Goal: Information Seeking & Learning: Learn about a topic

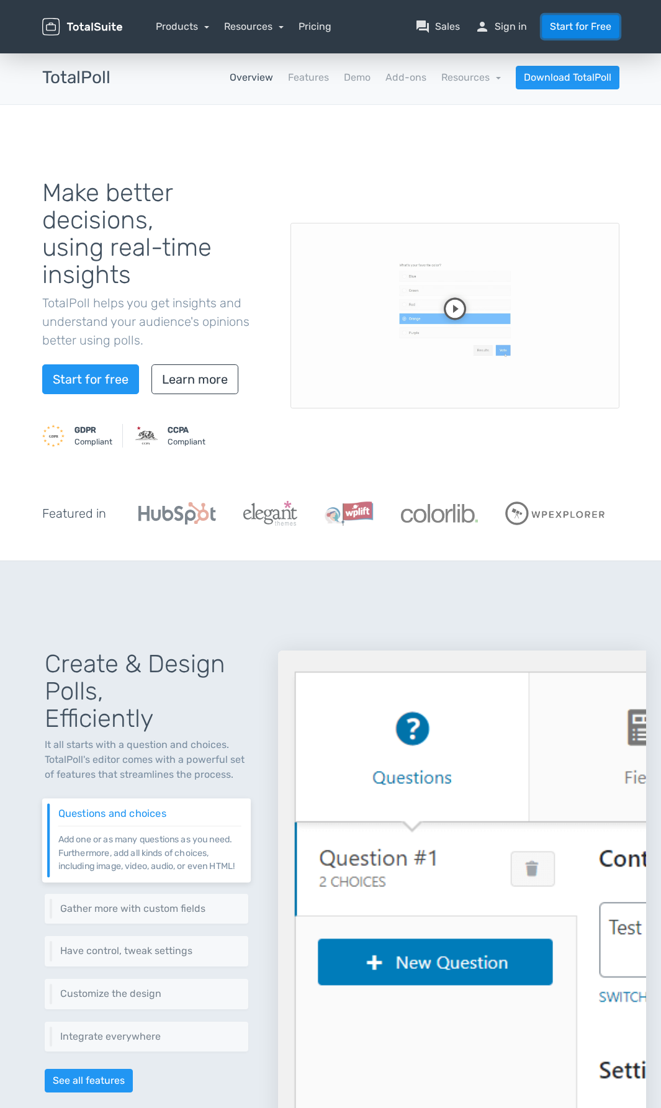
click at [592, 22] on link "Start for Free" at bounding box center [581, 27] width 78 height 24
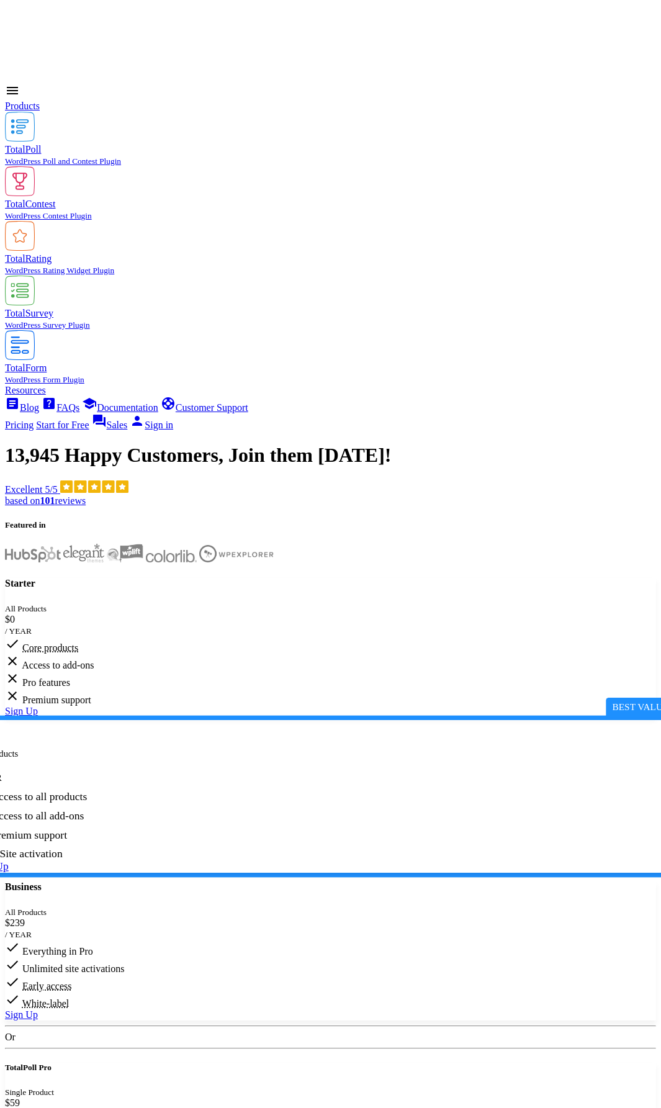
scroll to position [62, 0]
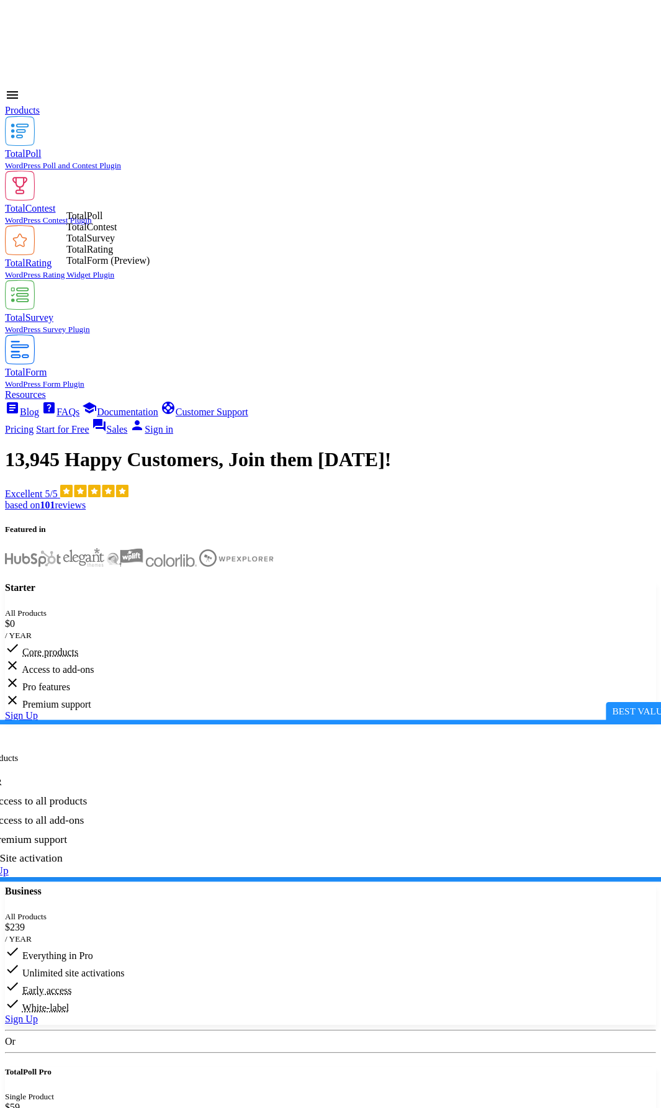
click at [78, 647] on abbr "Core products" at bounding box center [50, 652] width 56 height 11
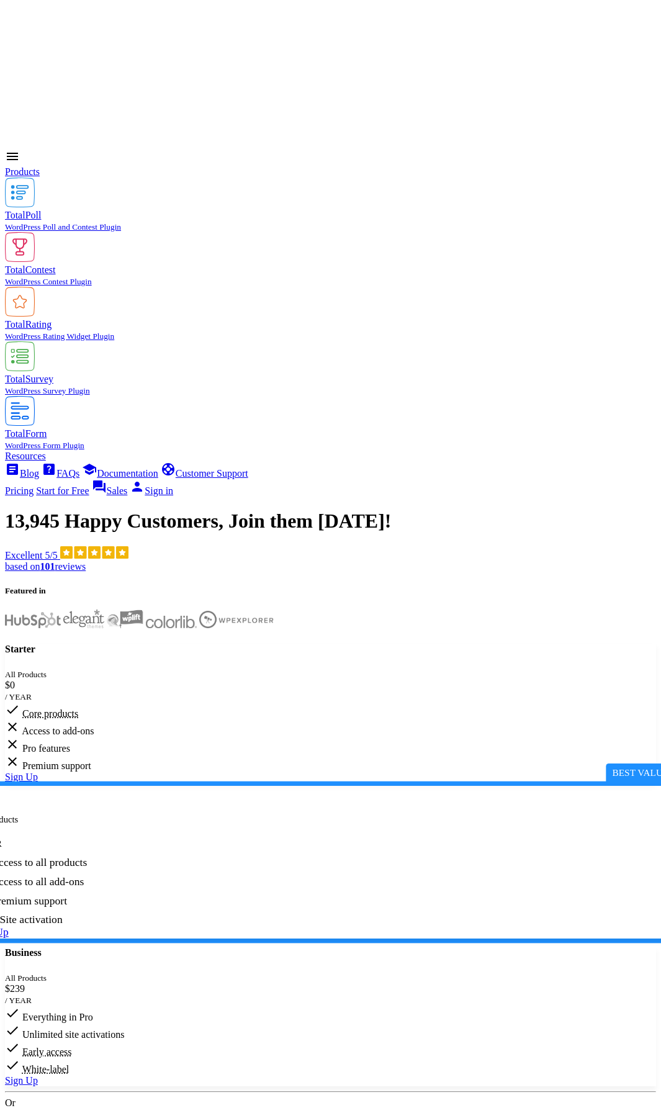
scroll to position [0, 0]
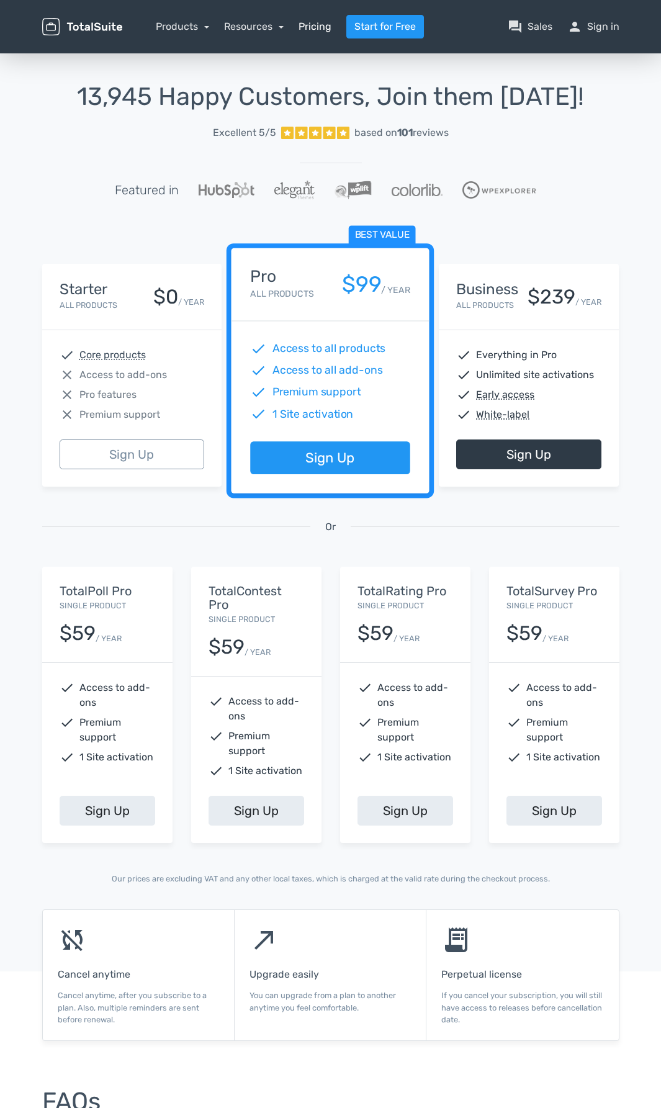
click at [310, 26] on link "Pricing" at bounding box center [315, 26] width 33 height 15
click at [166, 21] on link "Products" at bounding box center [182, 26] width 53 height 12
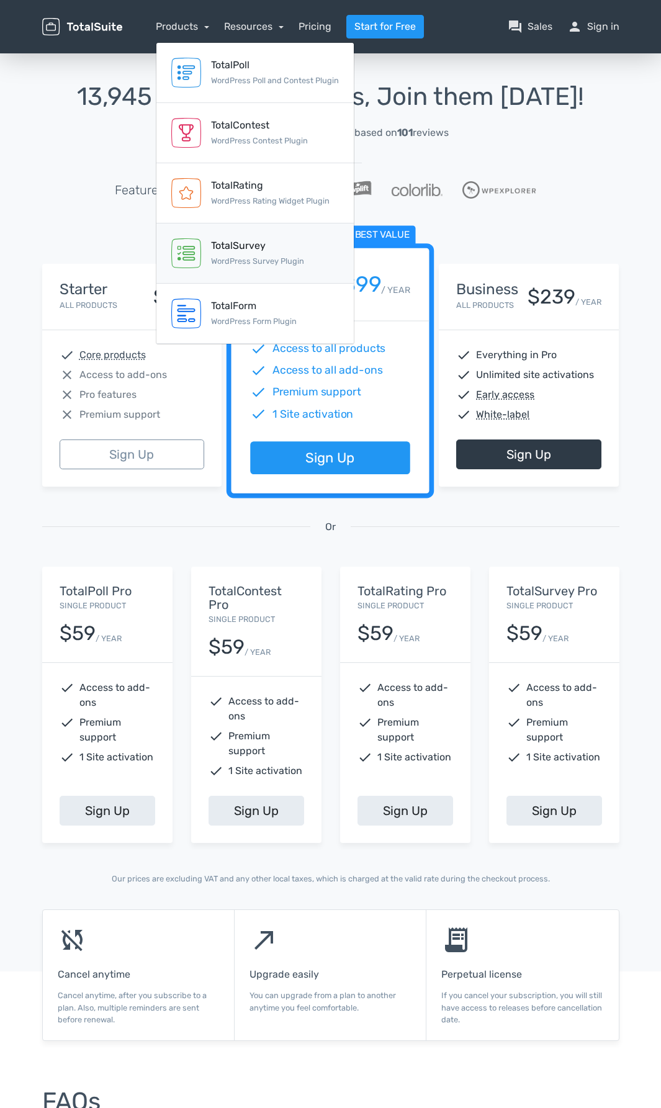
click at [294, 259] on small "WordPress Survey Plugin" at bounding box center [257, 260] width 93 height 9
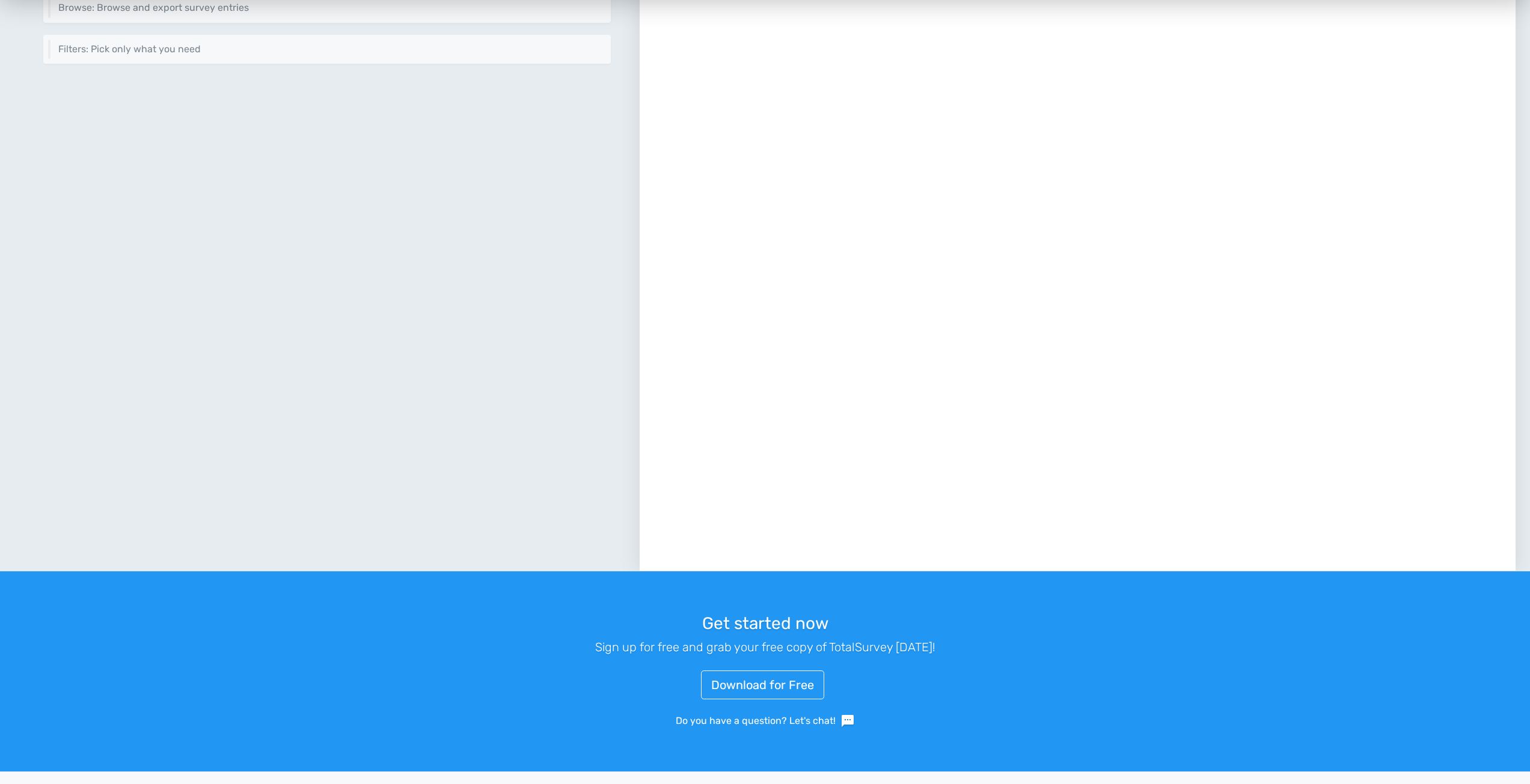
scroll to position [1552, 0]
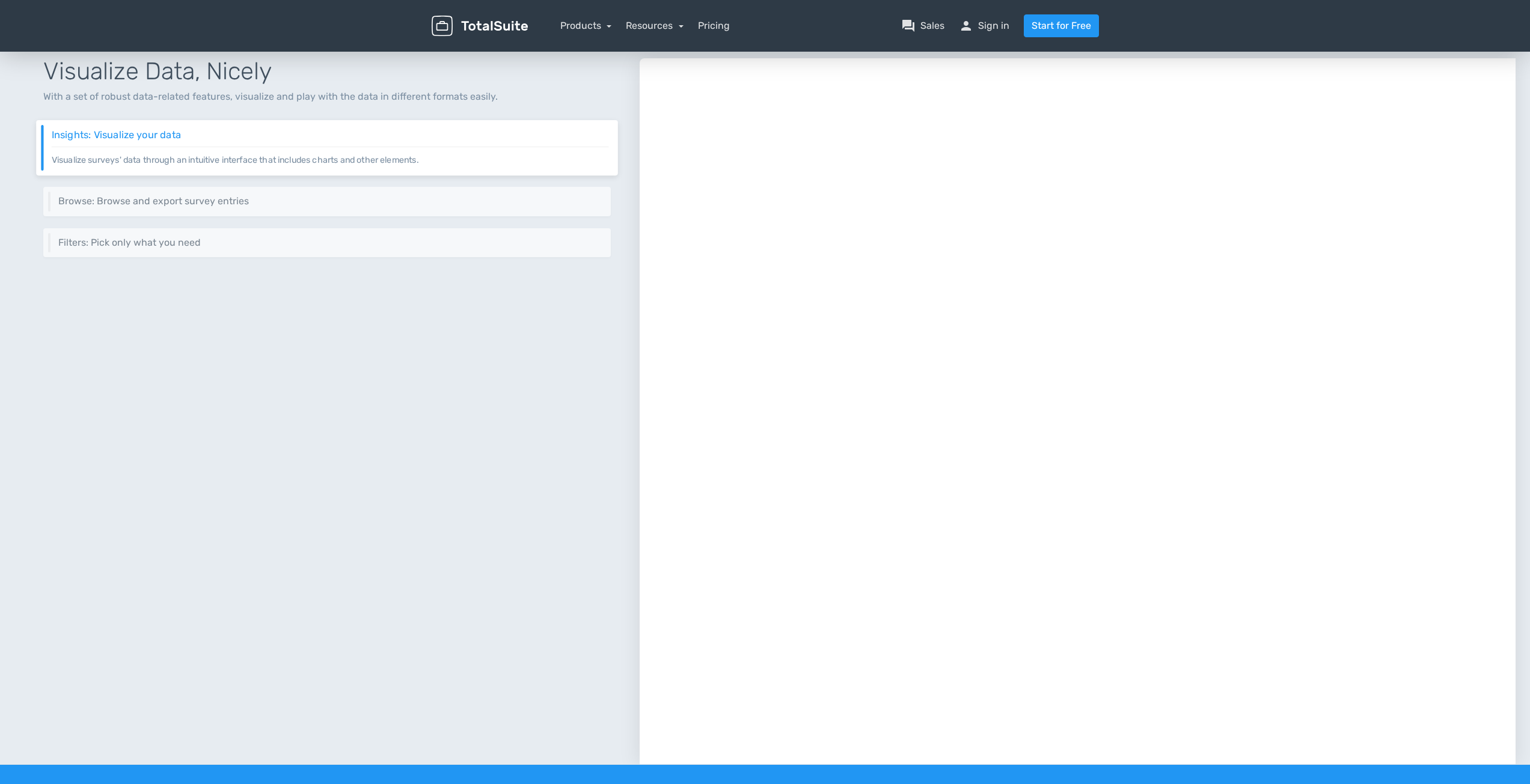
click at [637, 17] on nav "Products TotalPoll WordPress Poll and Contest Plugin TotalContest WordPress Con…" at bounding box center [822, 26] width 571 height 23
click at [649, 37] on div "menu Products TotalPoll WordPress Poll and Contest Plugin TotalContest TotalRat…" at bounding box center [765, 25] width 686 height 51
click at [649, 29] on link "Resources" at bounding box center [655, 25] width 58 height 12
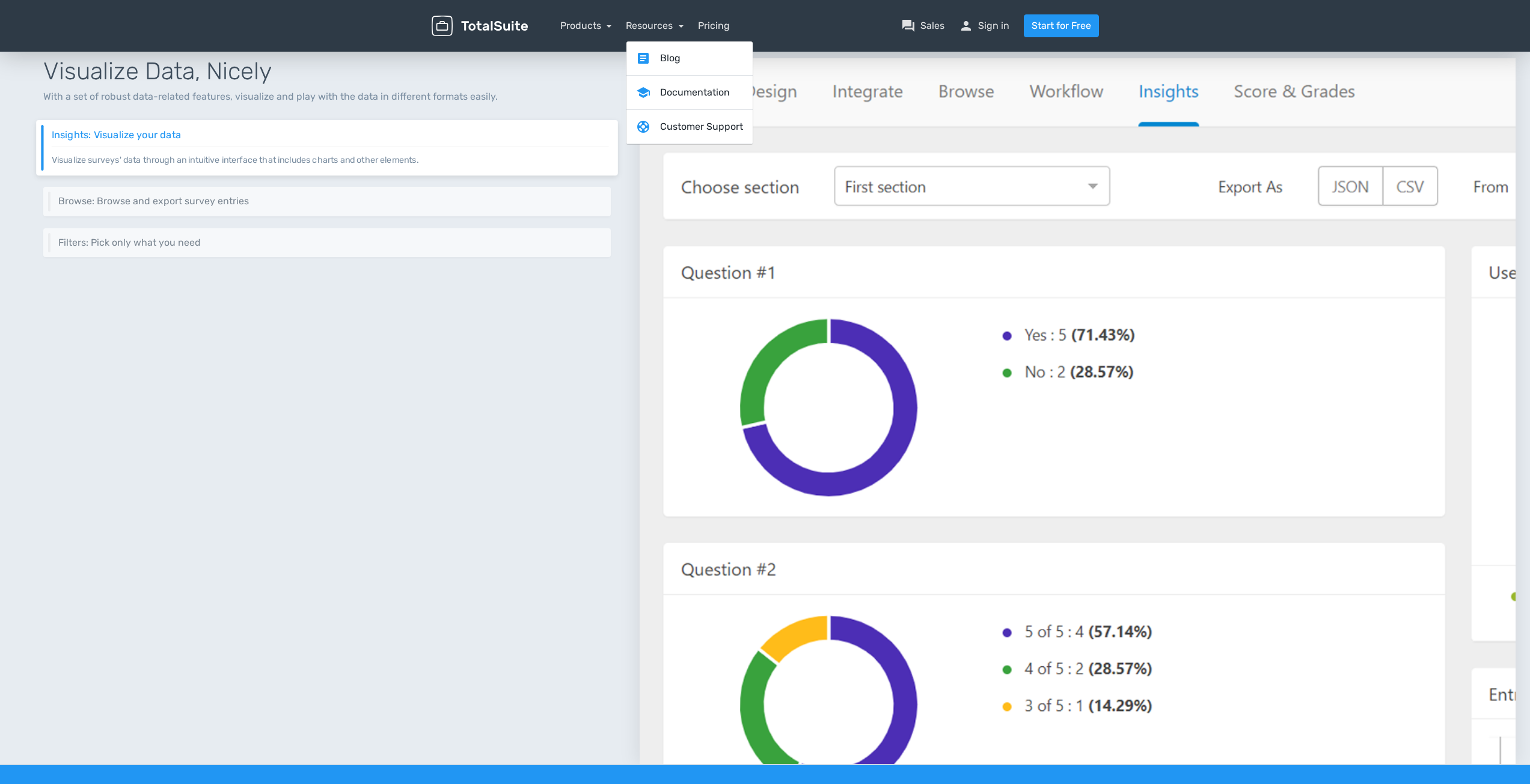
click at [619, 21] on nav "Products TotalPoll WordPress Poll and Contest Plugin TotalContest WordPress Con…" at bounding box center [822, 26] width 571 height 23
click at [602, 25] on link "Products" at bounding box center [586, 25] width 51 height 12
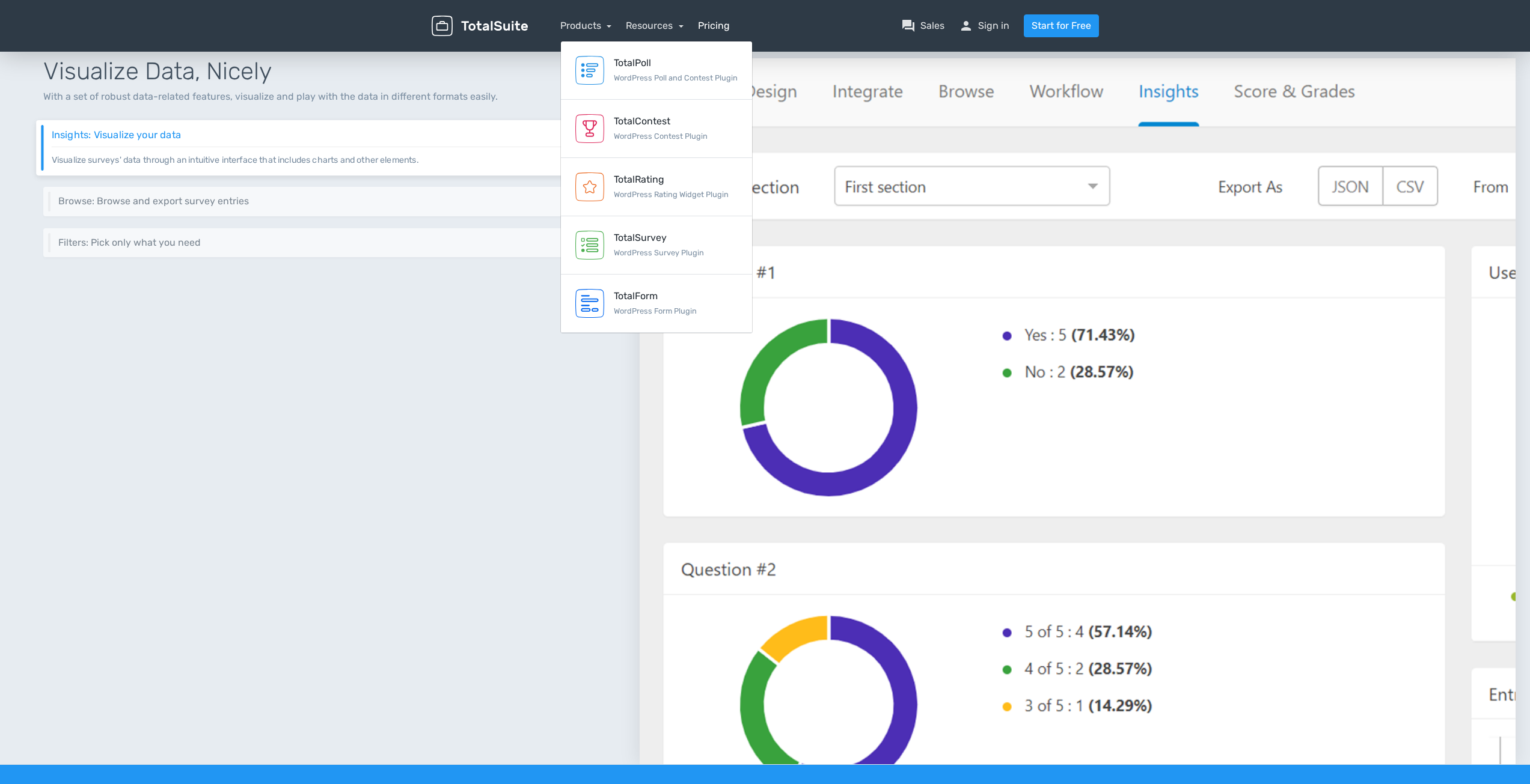
click at [649, 22] on link "Pricing" at bounding box center [714, 25] width 32 height 15
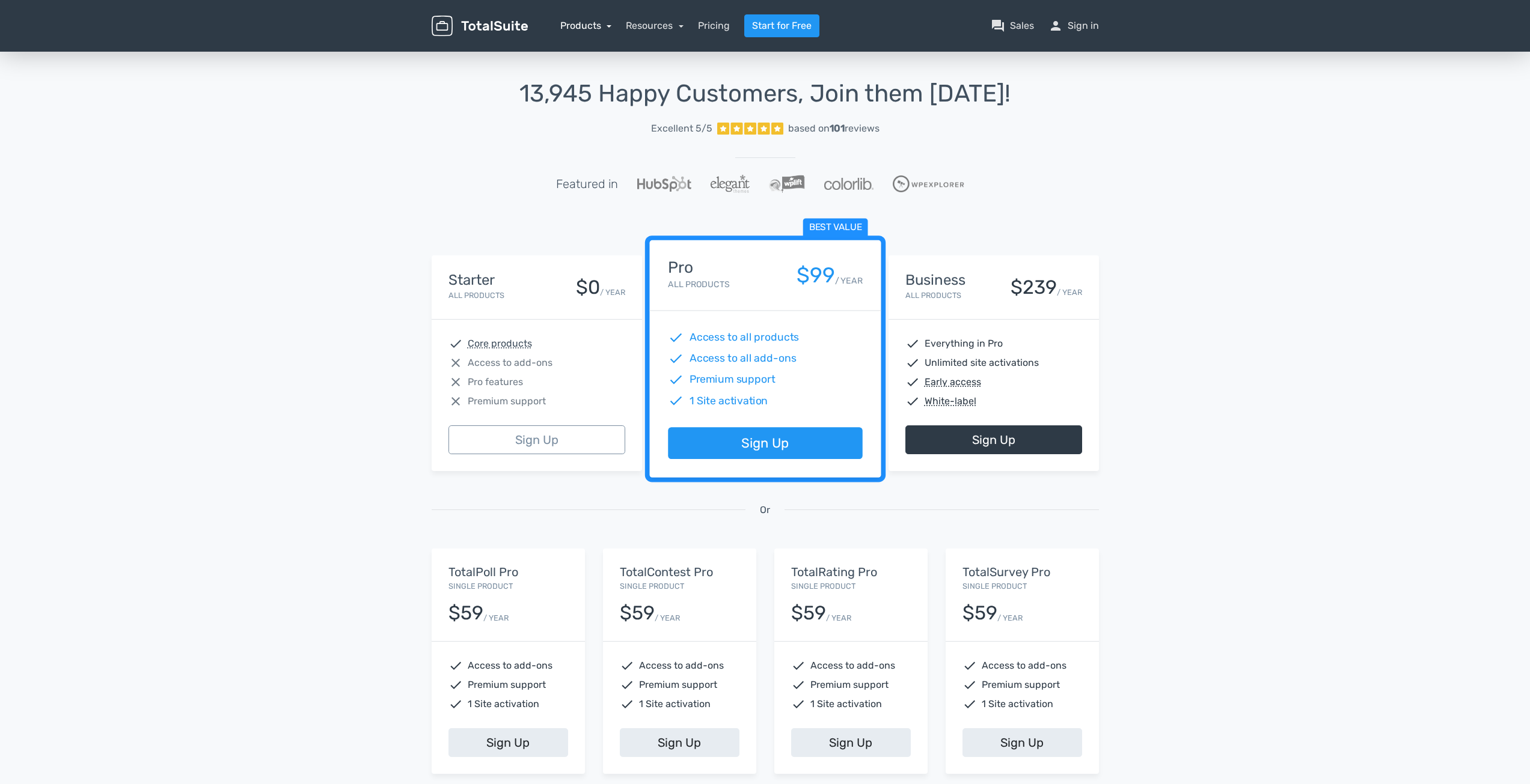
click at [592, 28] on link "Products" at bounding box center [586, 25] width 51 height 12
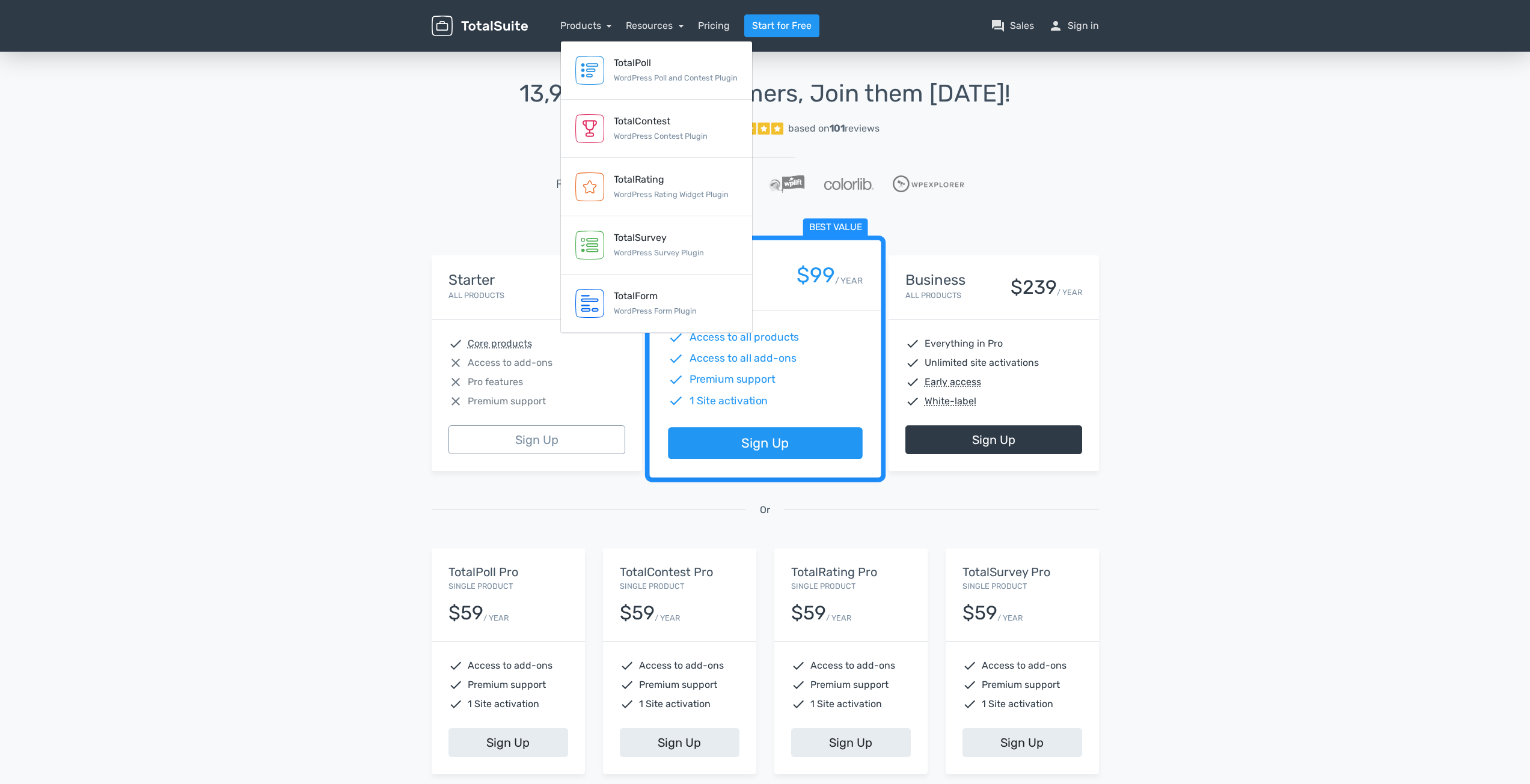
click at [488, 27] on img at bounding box center [479, 26] width 96 height 21
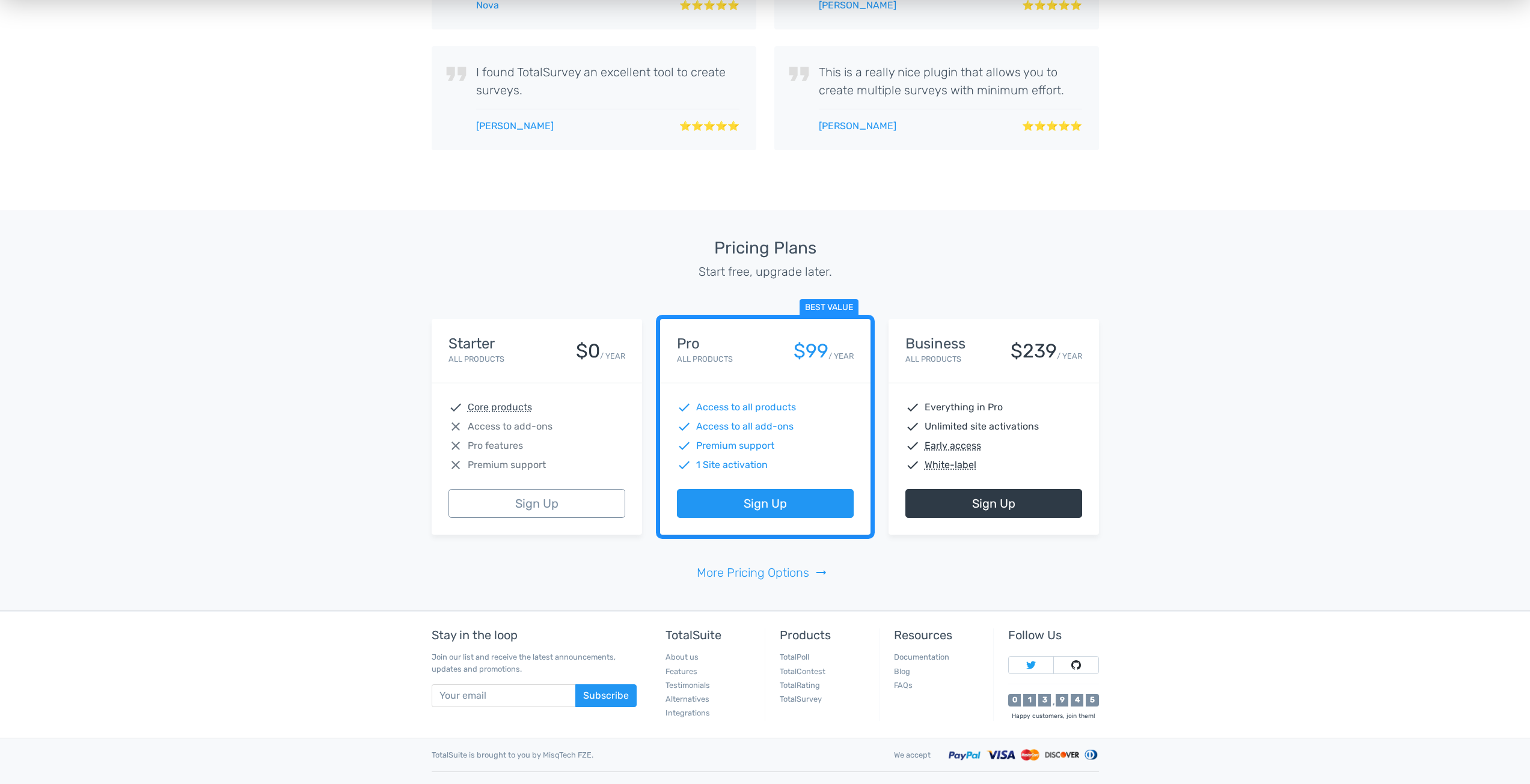
scroll to position [3071, 0]
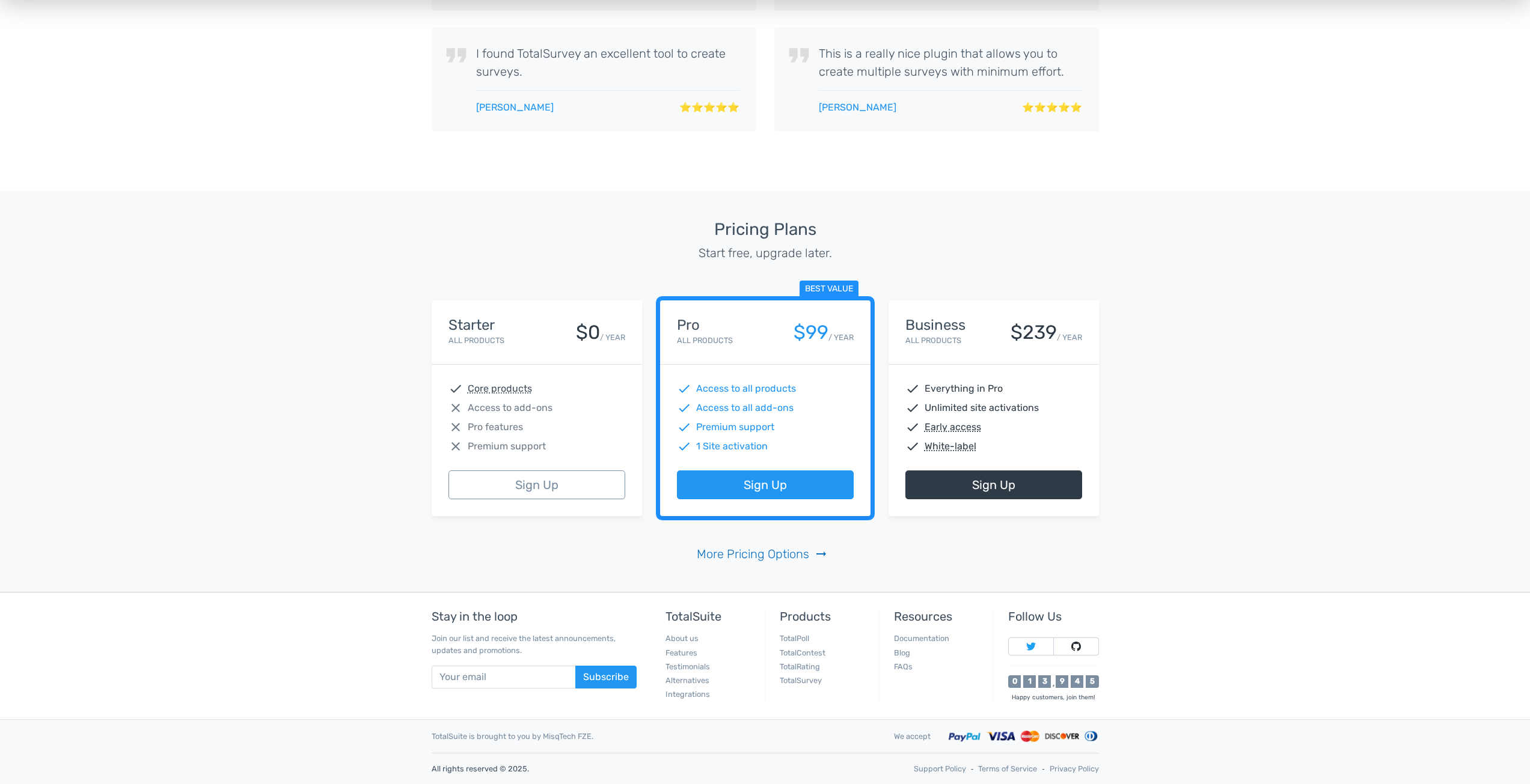
click at [760, 556] on link "More Pricing Options arrow_right_alt" at bounding box center [764, 554] width 137 height 18
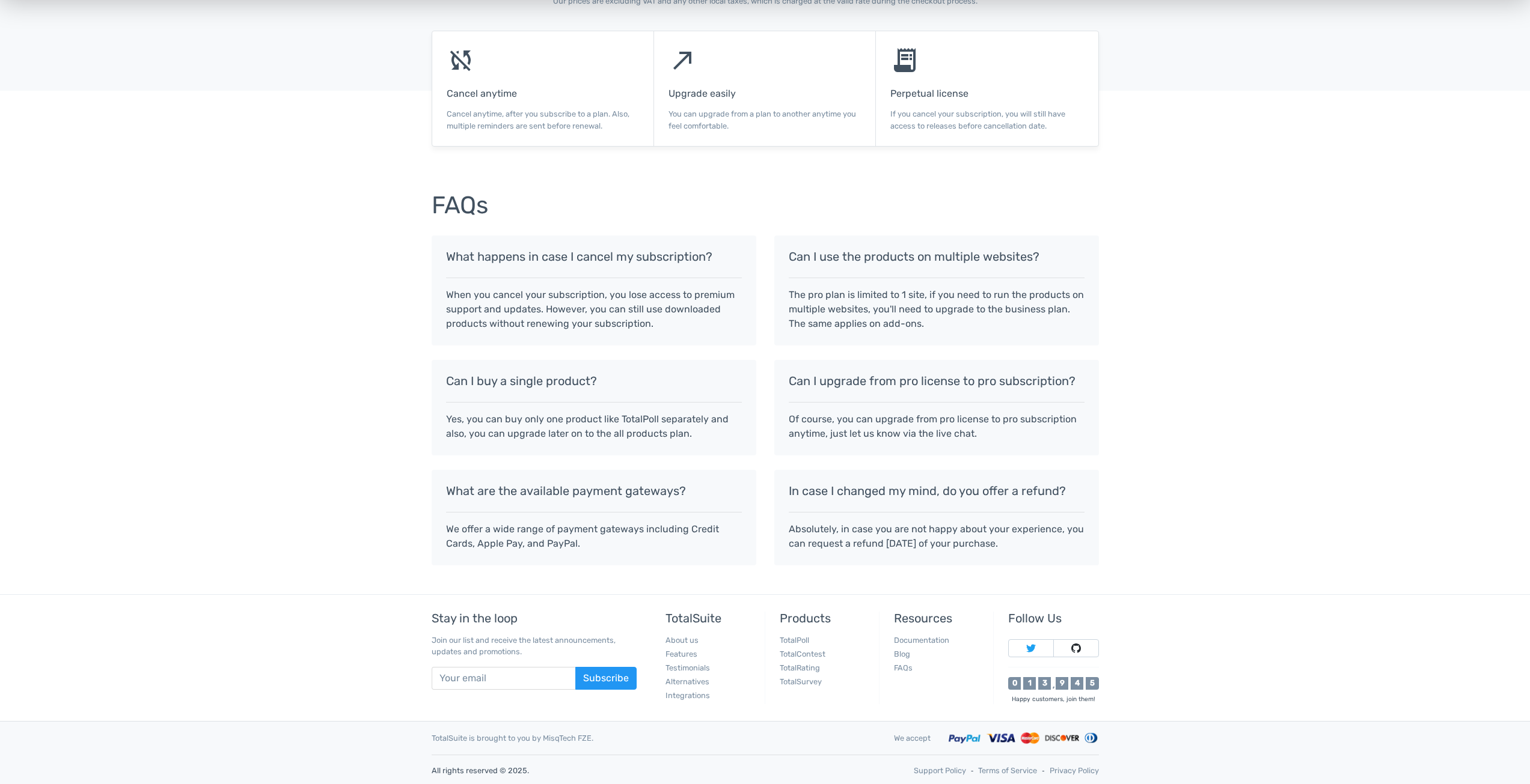
scroll to position [809, 0]
click at [681, 651] on link "Features" at bounding box center [681, 651] width 32 height 9
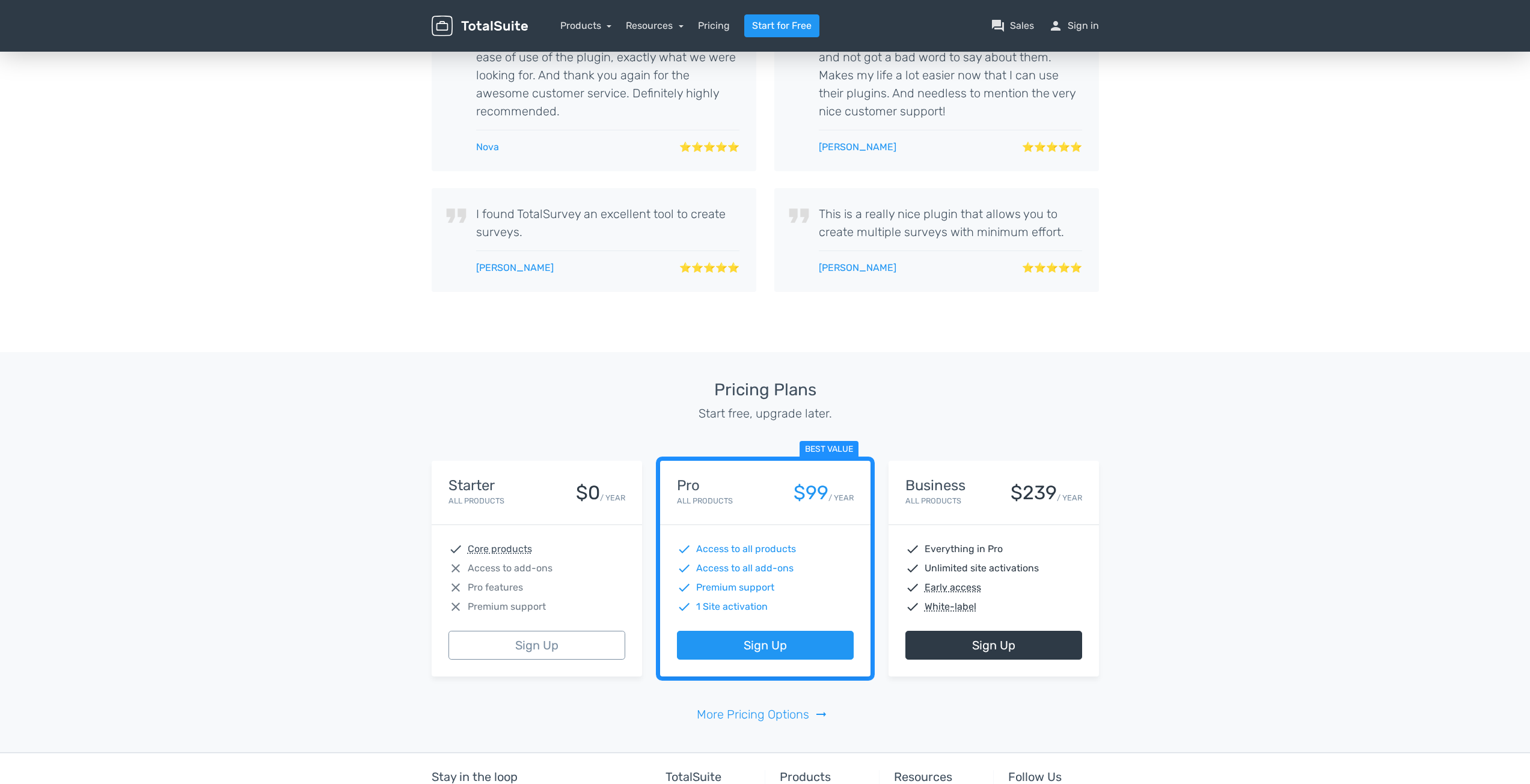
scroll to position [3071, 0]
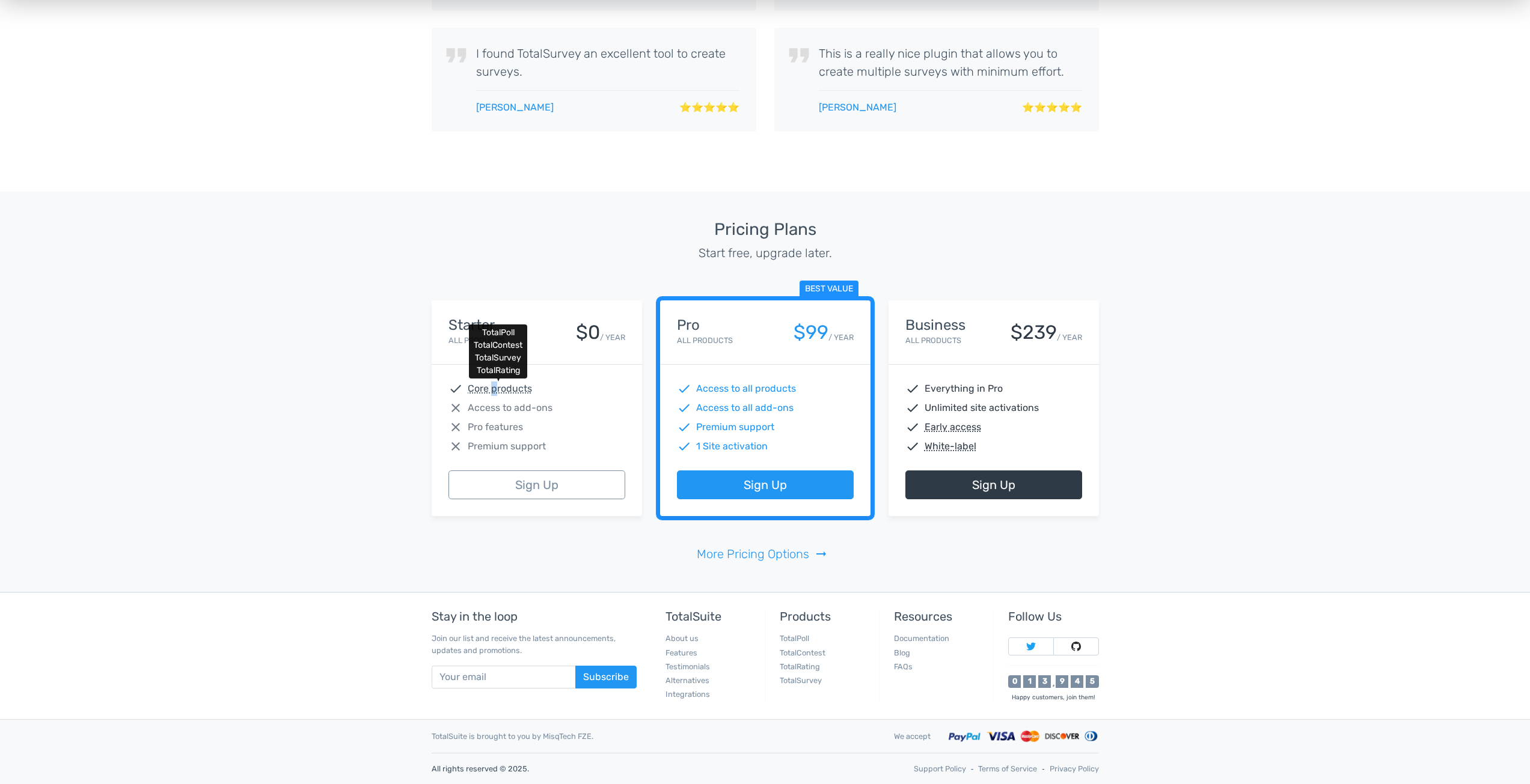
click at [494, 387] on abbr "Core products" at bounding box center [500, 388] width 64 height 15
click at [538, 407] on span "Access to add-ons" at bounding box center [510, 407] width 85 height 15
drag, startPoint x: 507, startPoint y: 405, endPoint x: 395, endPoint y: 397, distance: 112.3
click at [403, 397] on div "Pricing Plans Start free, upgrade later. Starter All Products $0 / YEAR check C…" at bounding box center [765, 392] width 1530 height 401
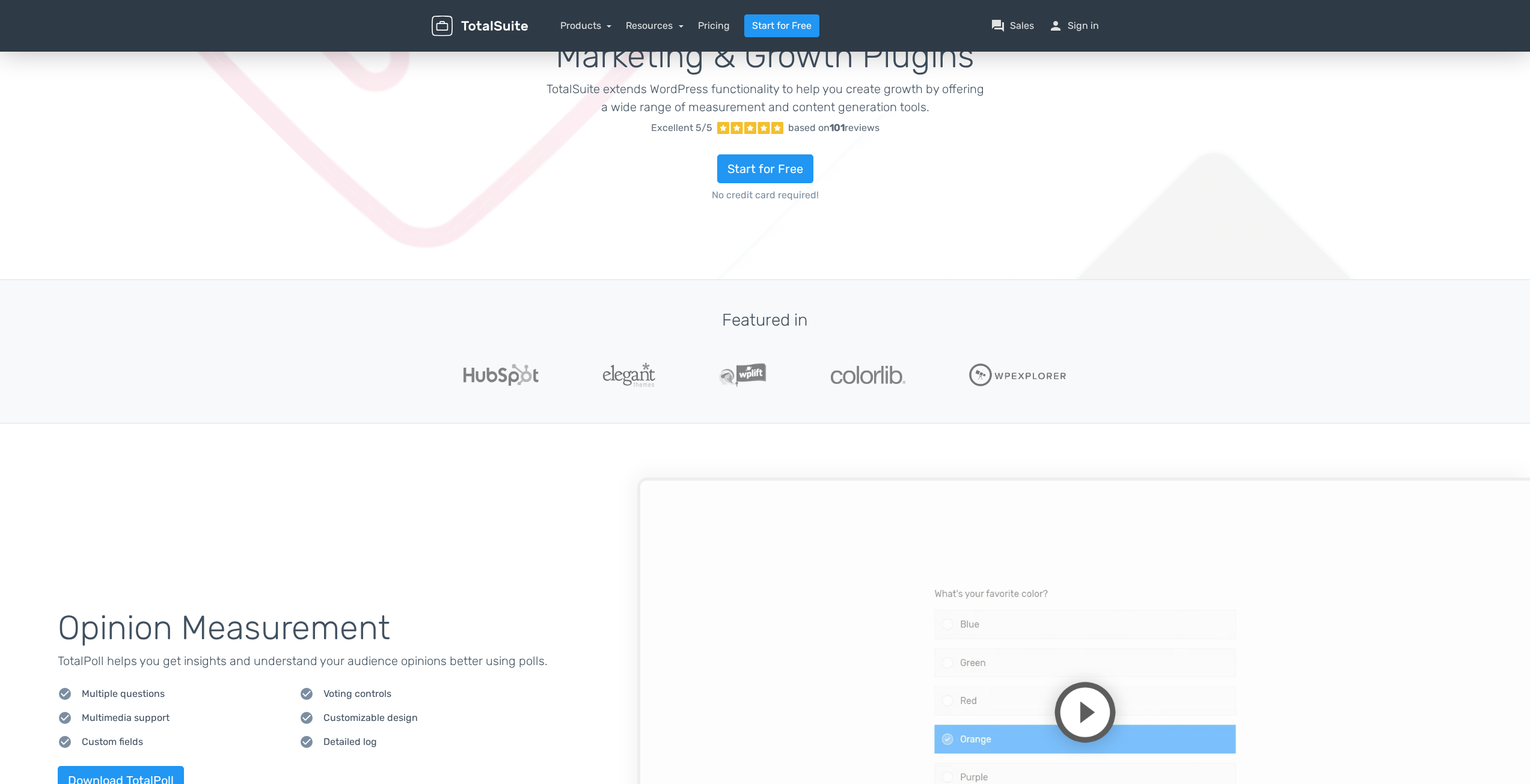
scroll to position [67, 0]
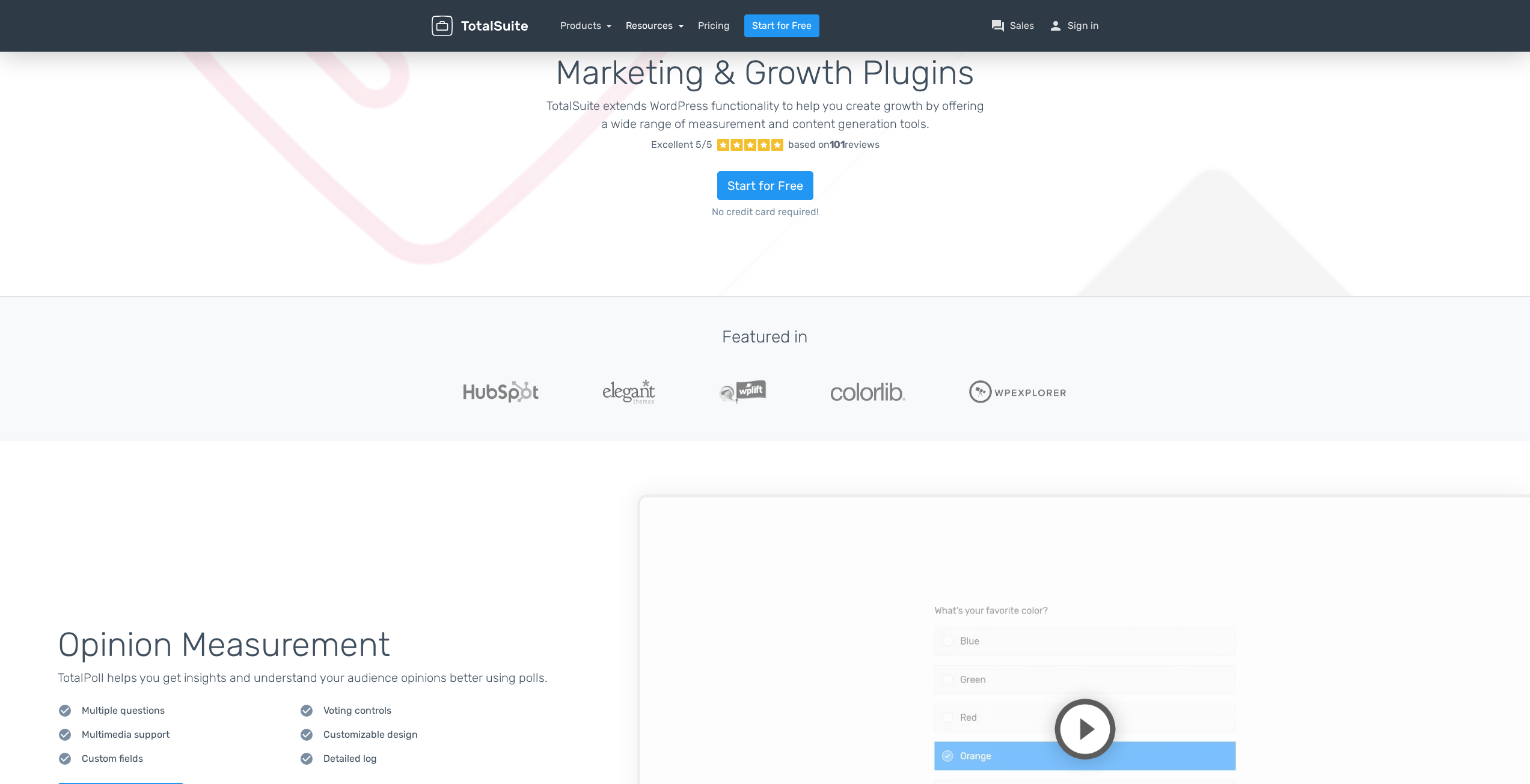
click at [653, 24] on link "Resources" at bounding box center [655, 25] width 58 height 12
click at [712, 128] on link "school Documentation" at bounding box center [689, 127] width 126 height 34
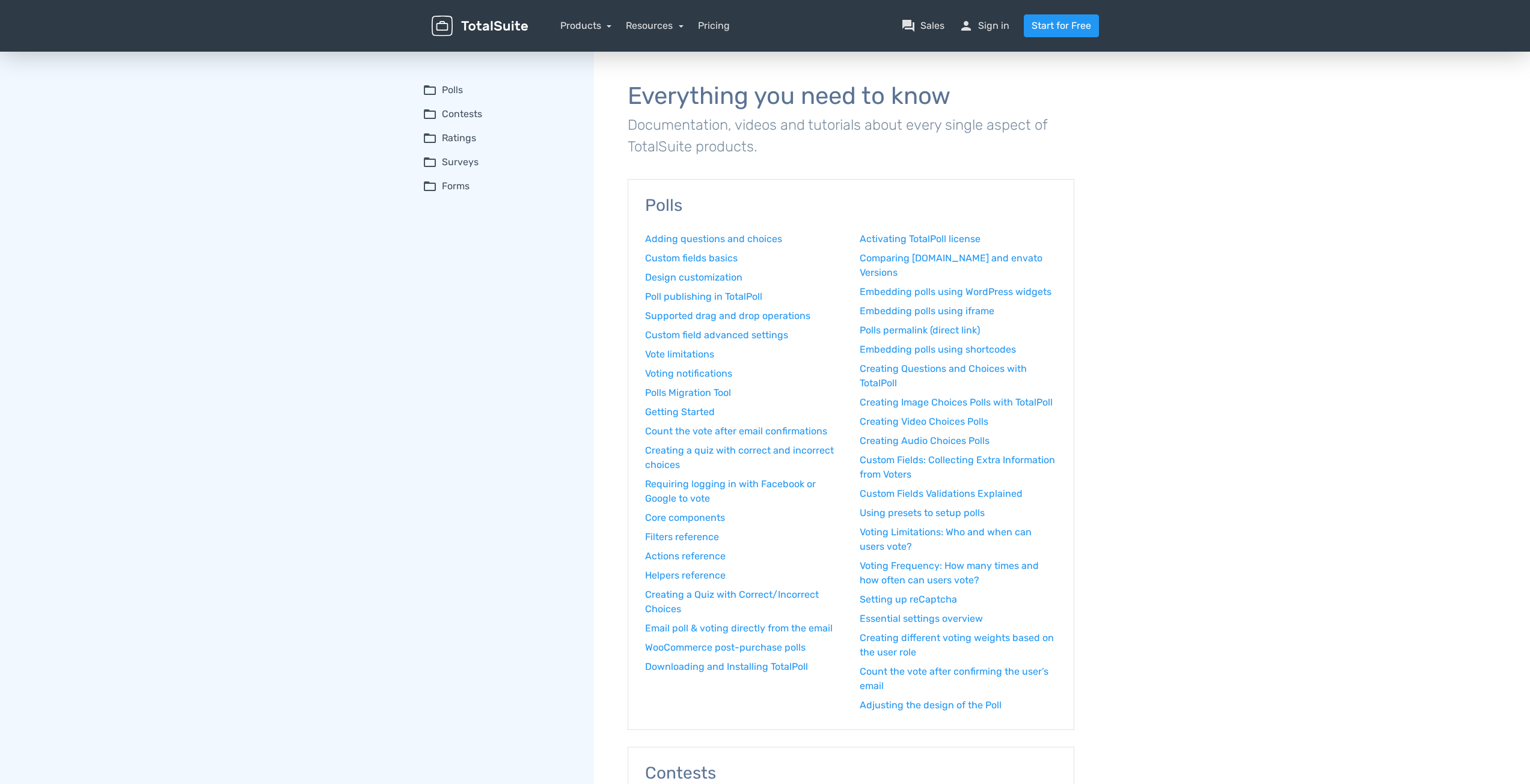
click at [457, 124] on div "folder_open Polls Adding questions and choices Custom fields basics Design cust…" at bounding box center [500, 138] width 155 height 110
click at [592, 28] on link "Products" at bounding box center [586, 25] width 51 height 12
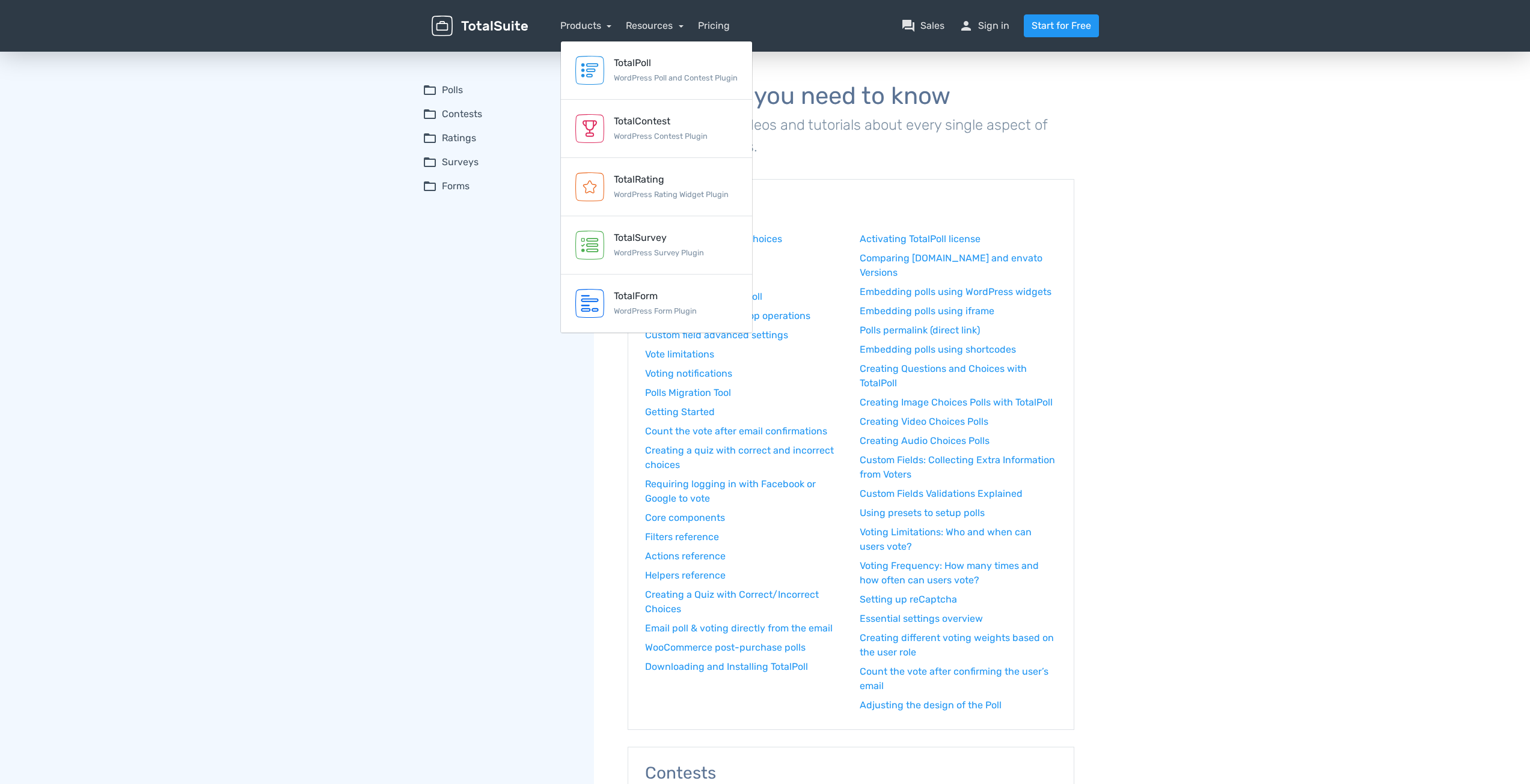
click at [517, 28] on img at bounding box center [479, 26] width 96 height 21
